Goal: Information Seeking & Learning: Learn about a topic

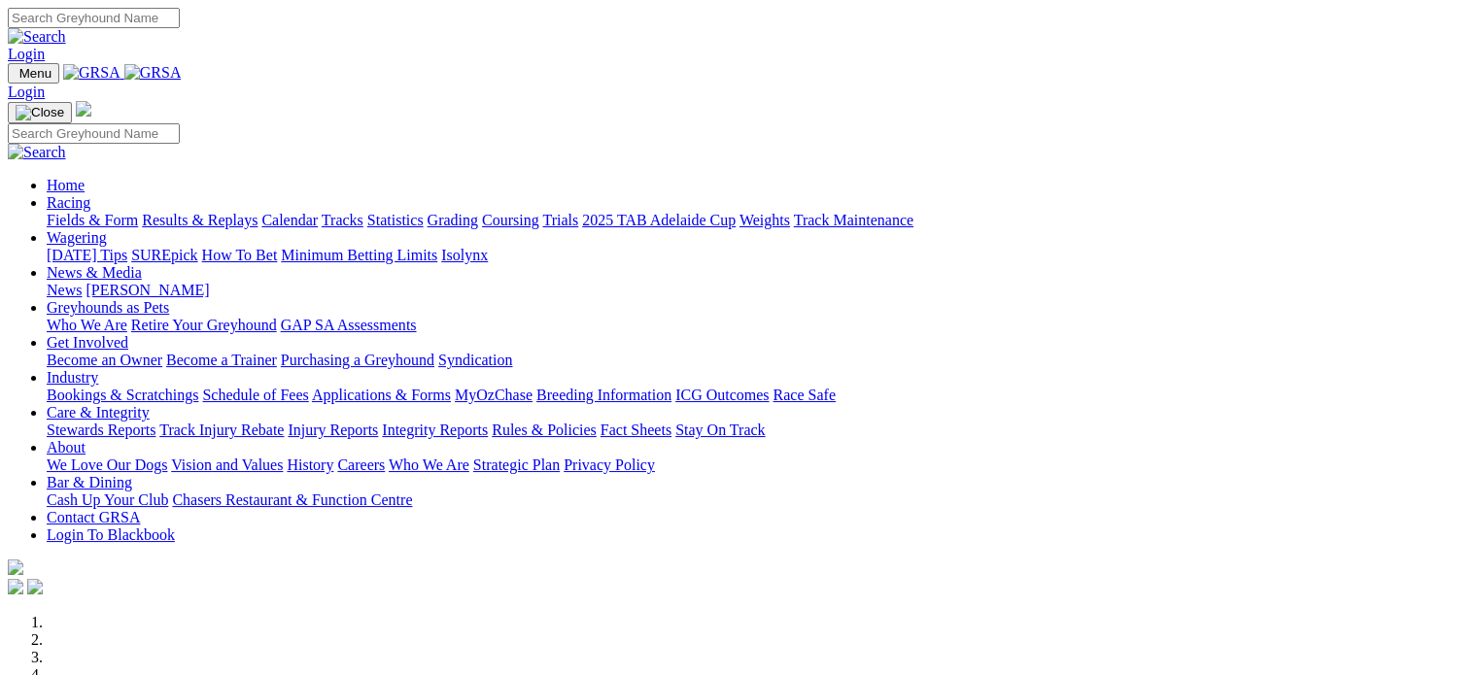
type input "[EMAIL_ADDRESS][DOMAIN_NAME]"
click at [45, 46] on link "Login" at bounding box center [26, 54] width 37 height 17
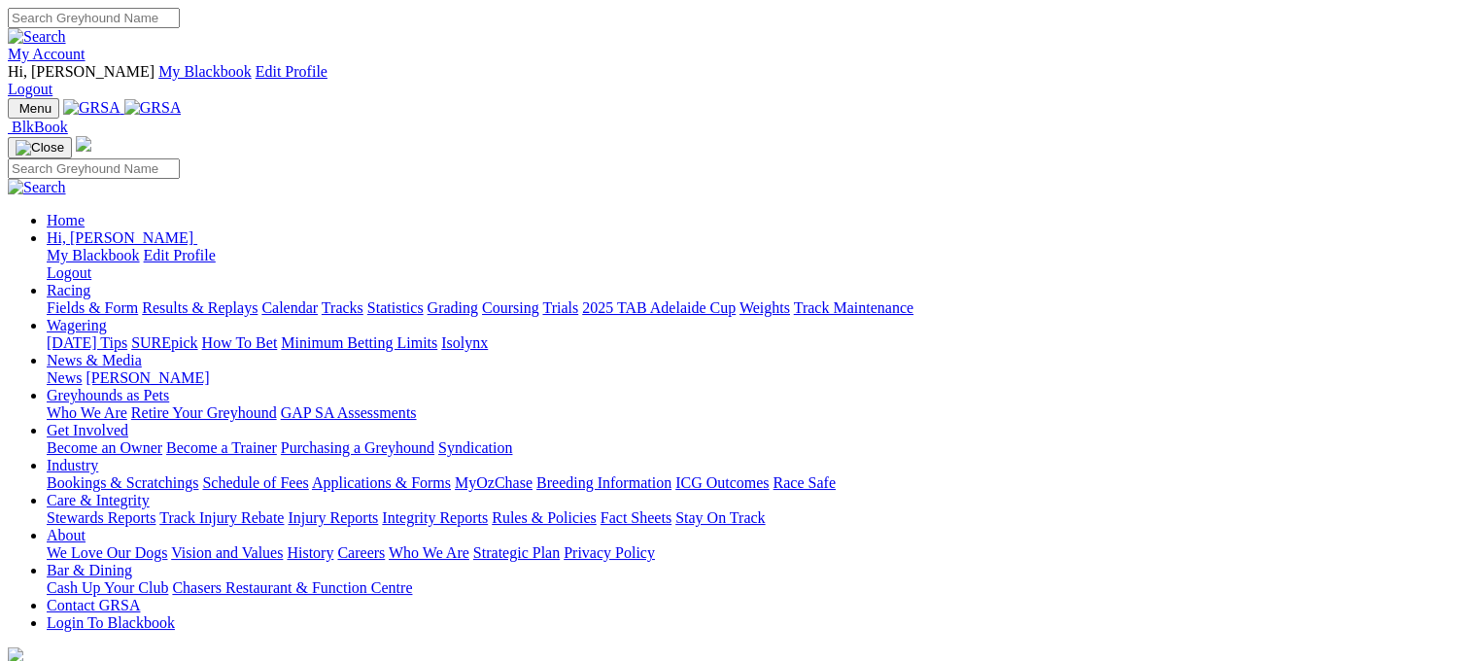
click at [62, 299] on link "Fields & Form" at bounding box center [92, 307] width 91 height 17
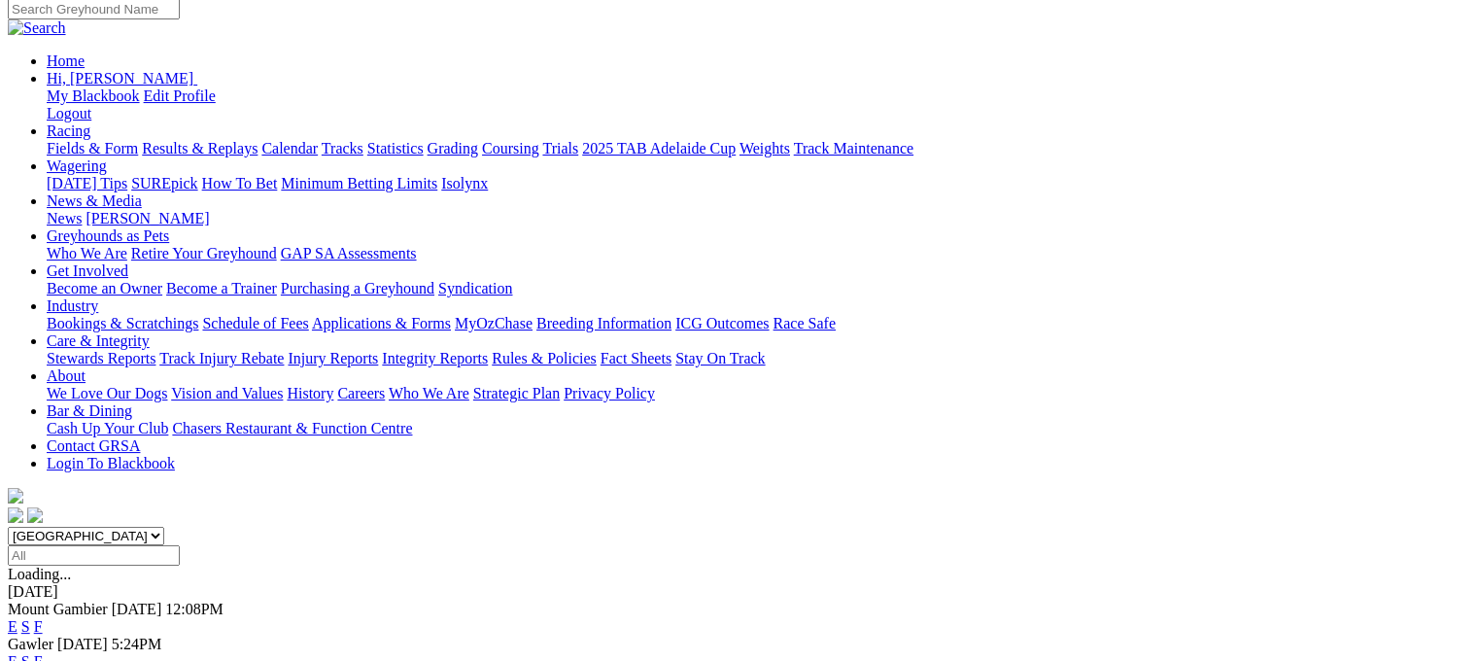
scroll to position [291, 0]
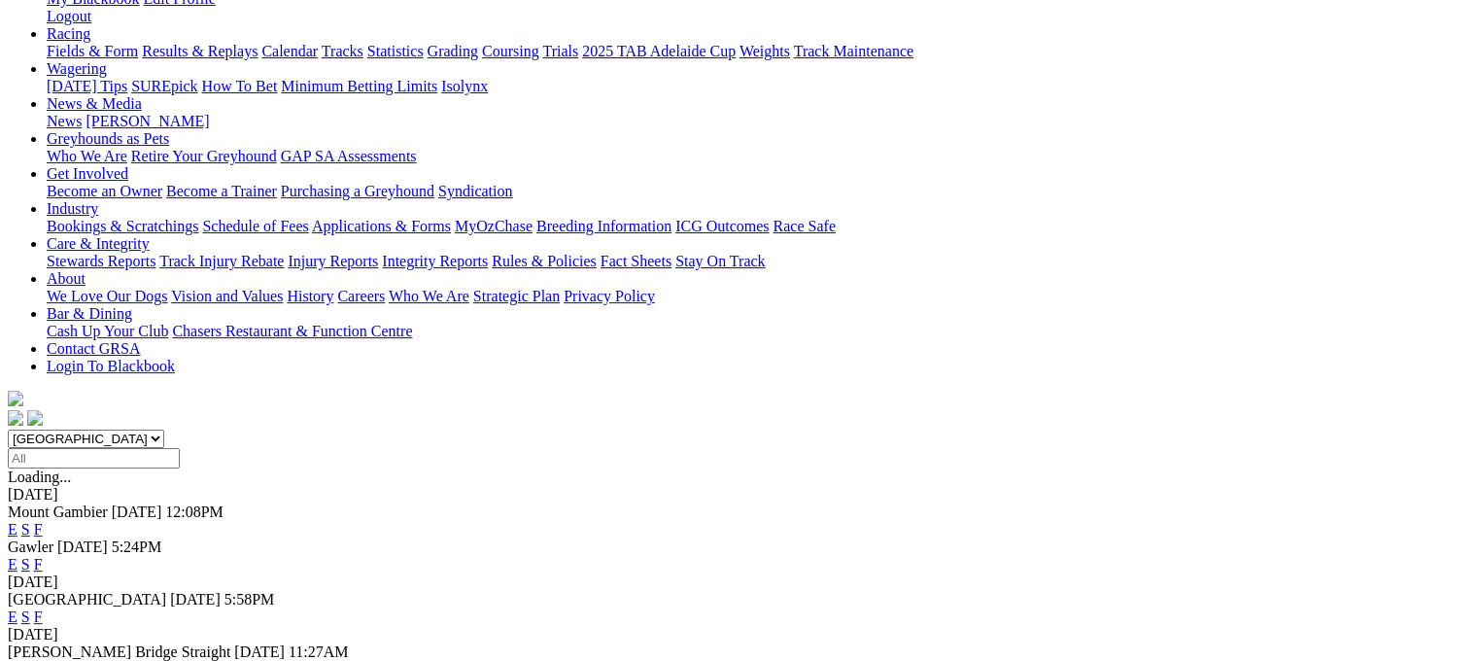
click at [43, 660] on link "F" at bounding box center [38, 669] width 9 height 17
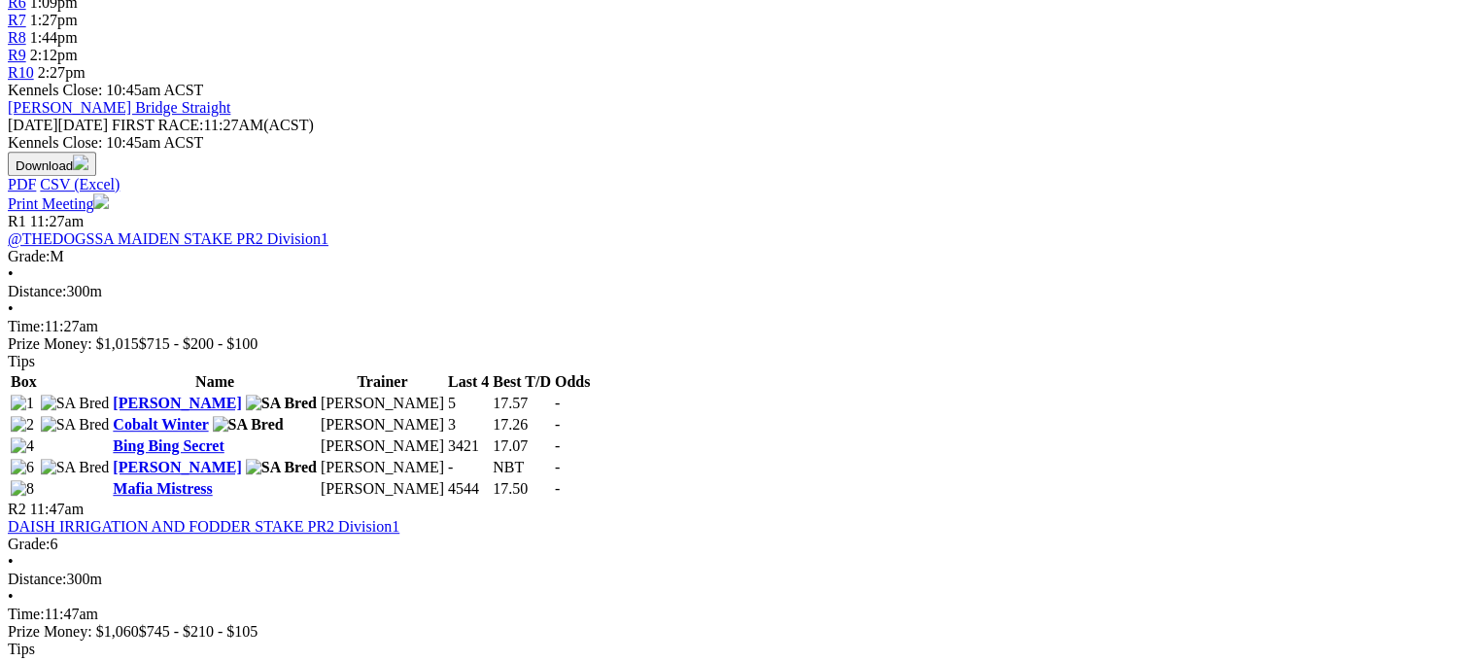
scroll to position [874, 0]
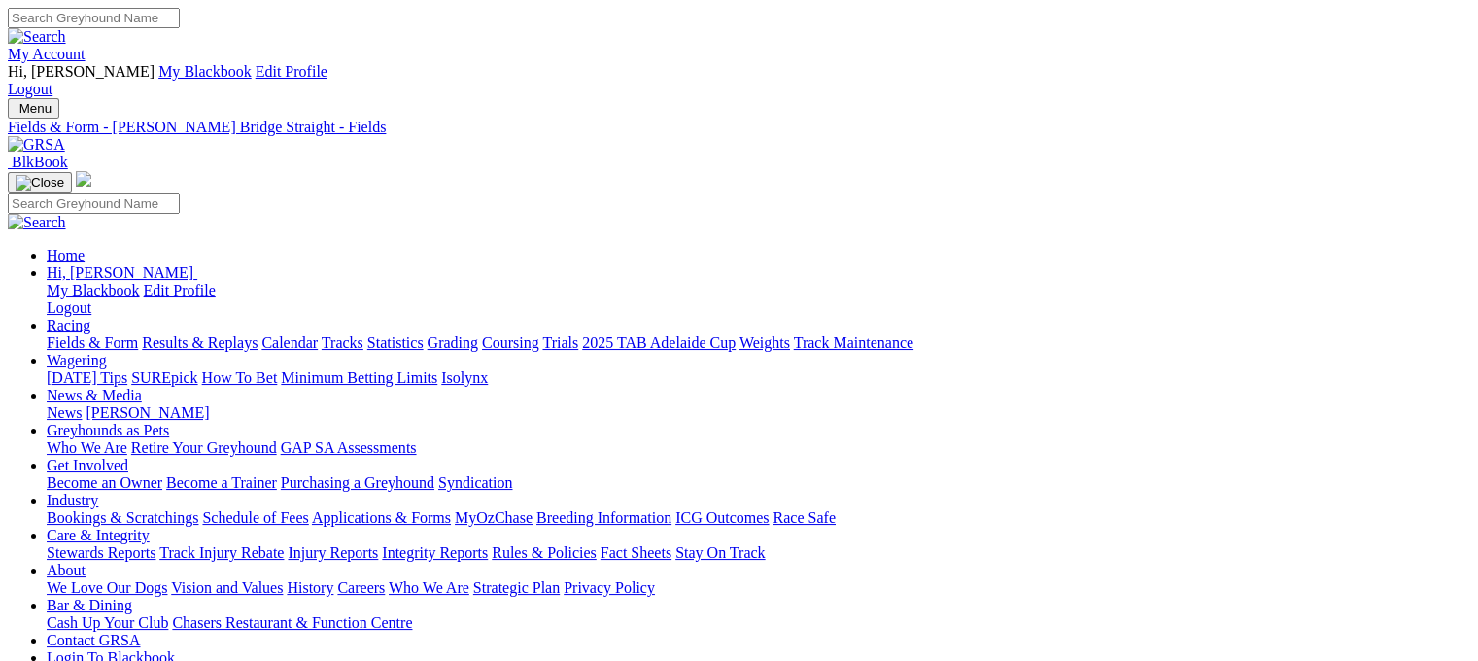
click at [54, 334] on link "Fields & Form" at bounding box center [92, 342] width 91 height 17
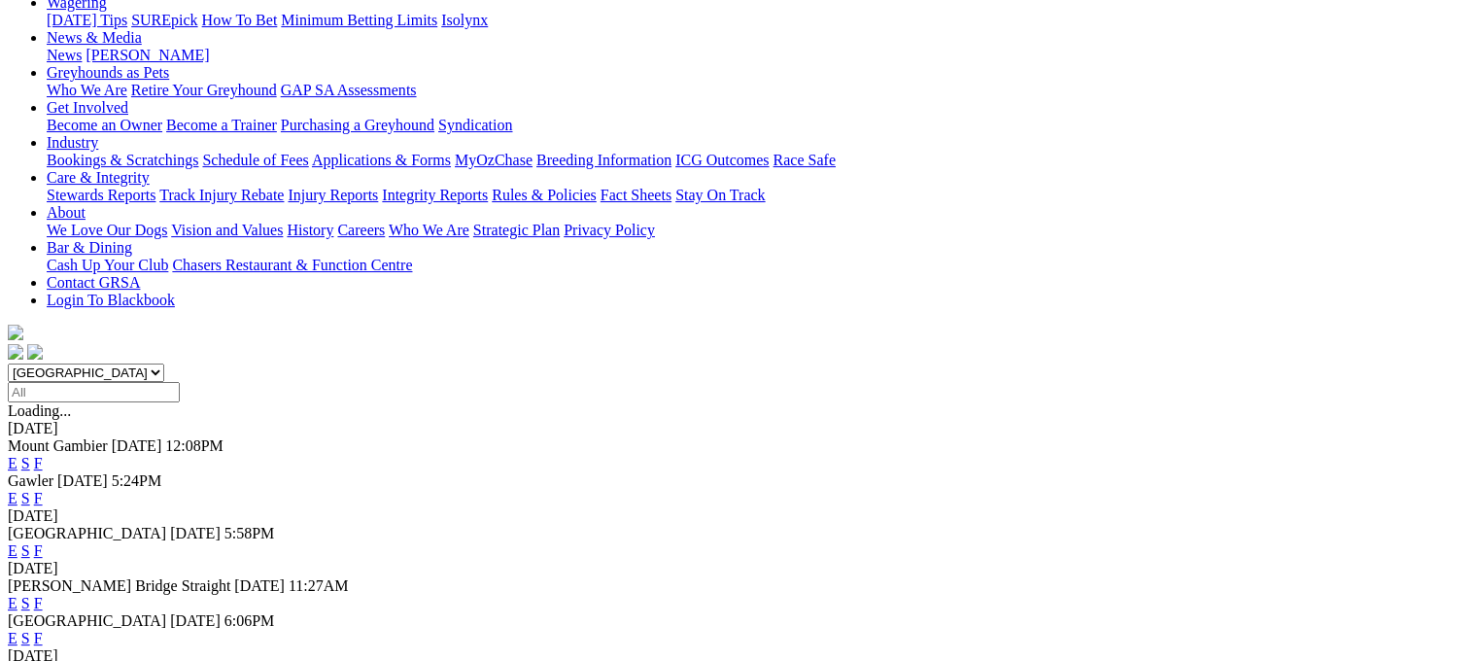
scroll to position [389, 0]
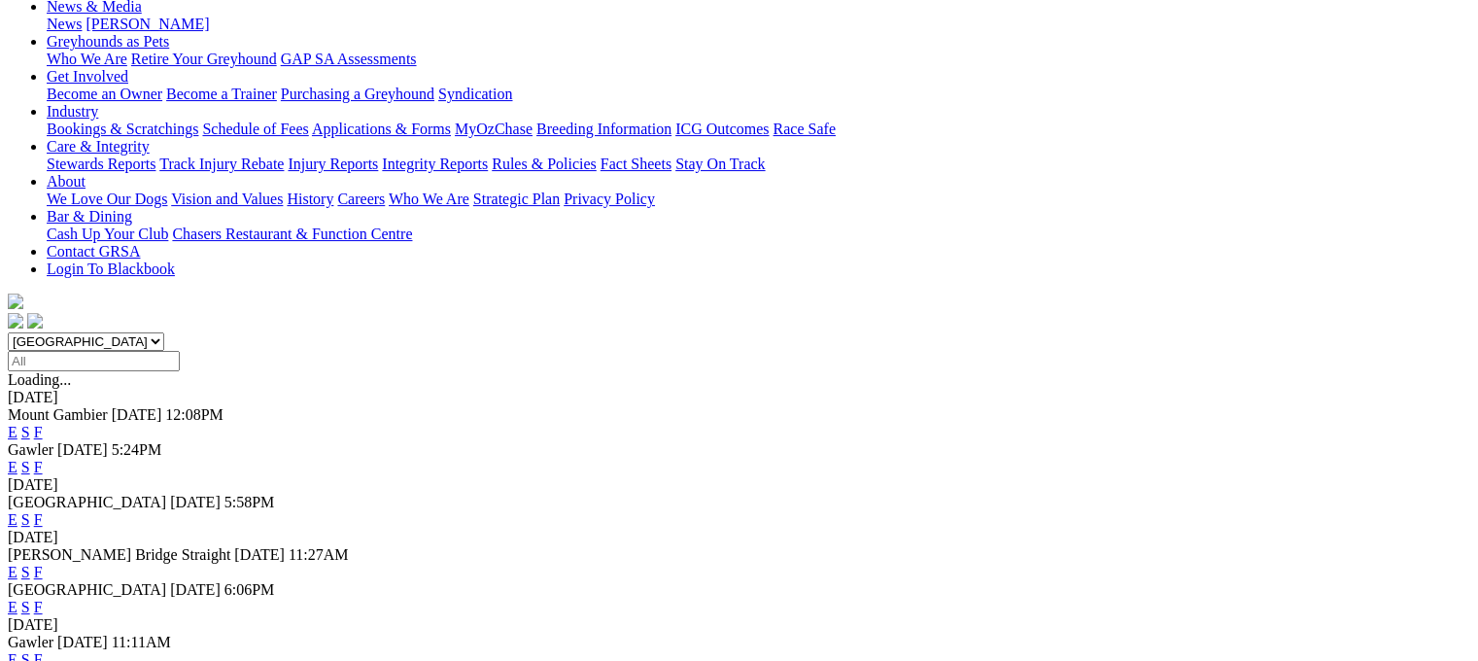
click at [17, 564] on link "E" at bounding box center [13, 572] width 10 height 17
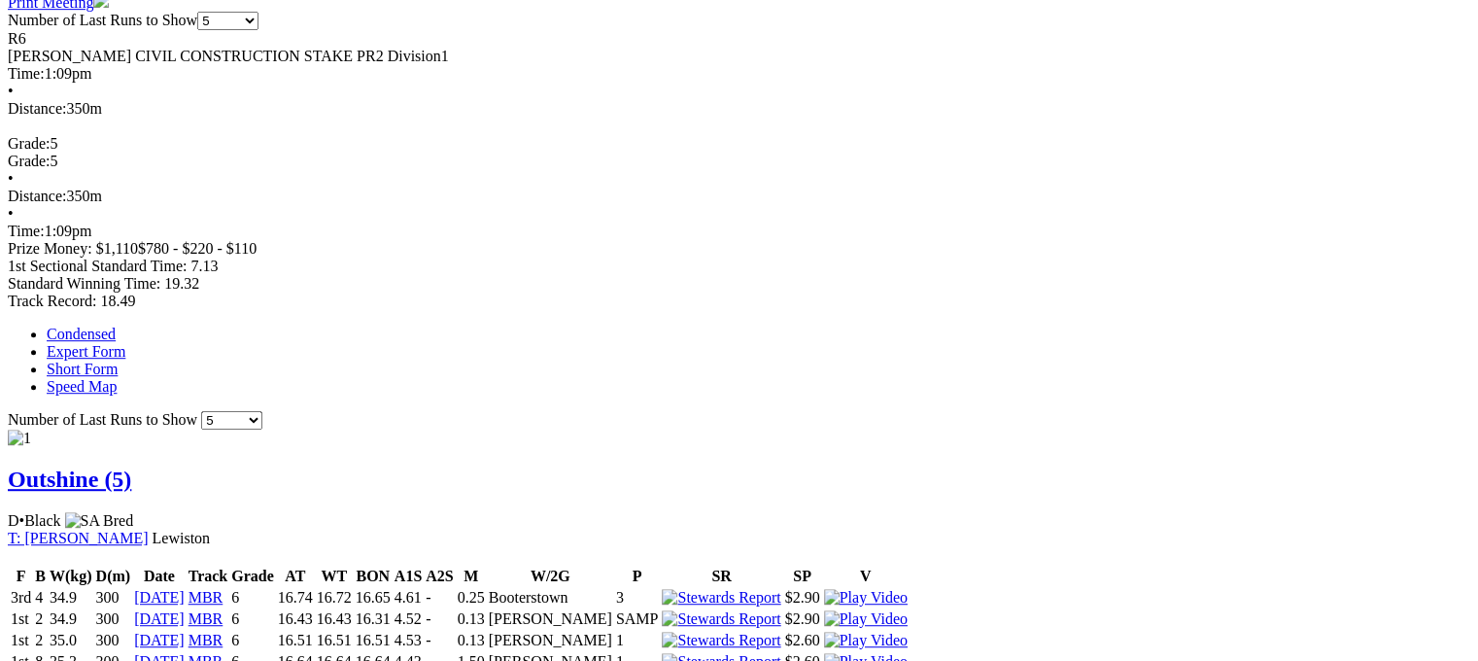
scroll to position [1069, 0]
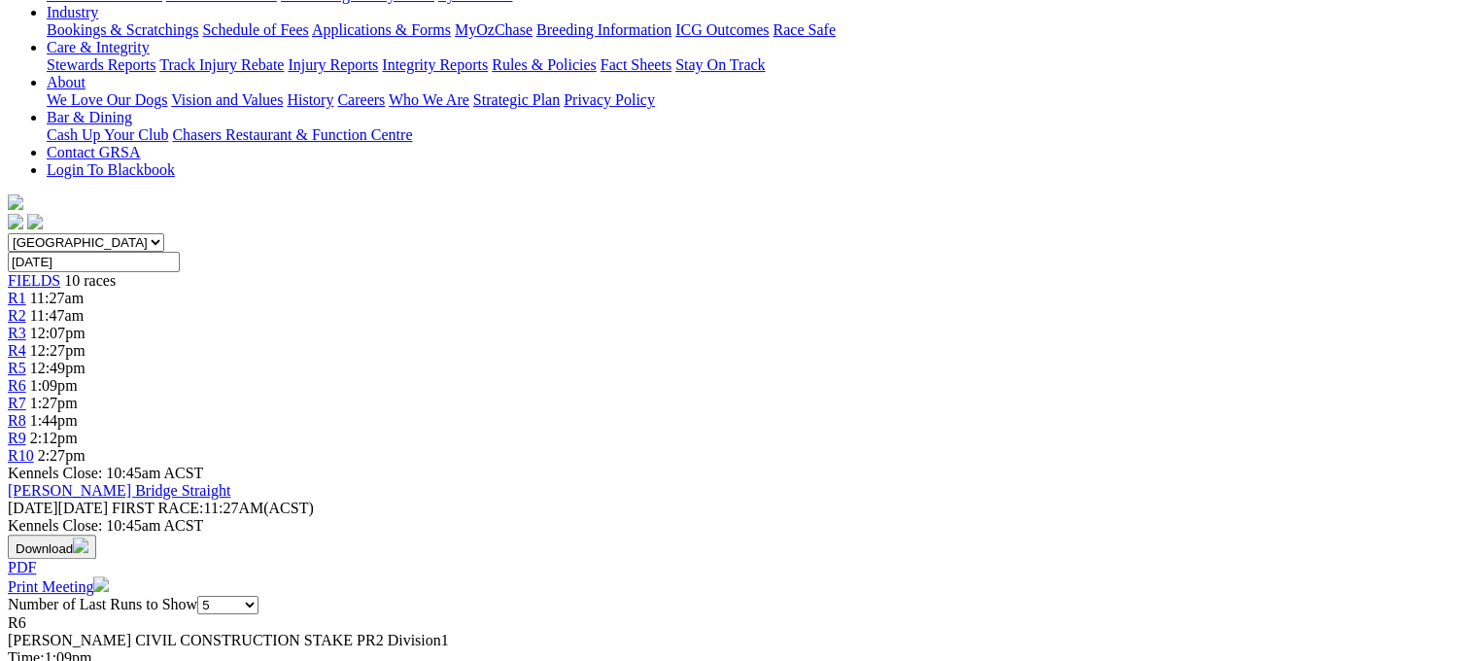
scroll to position [486, 0]
